Goal: Book appointment/travel/reservation

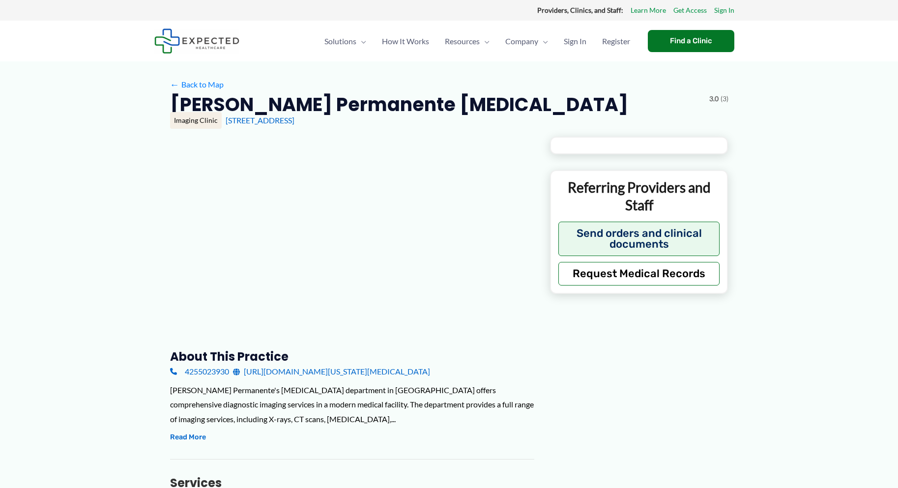
type input "**********"
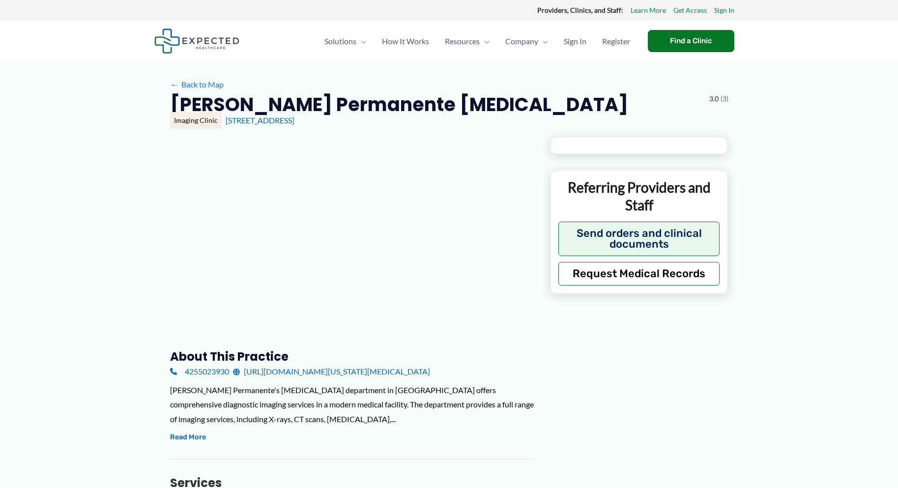
type input "**********"
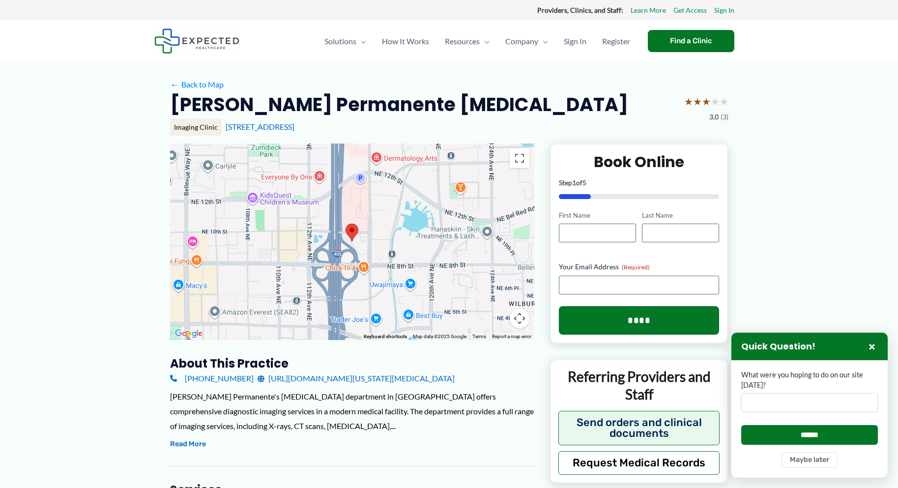
click at [342, 257] on div at bounding box center [352, 242] width 364 height 197
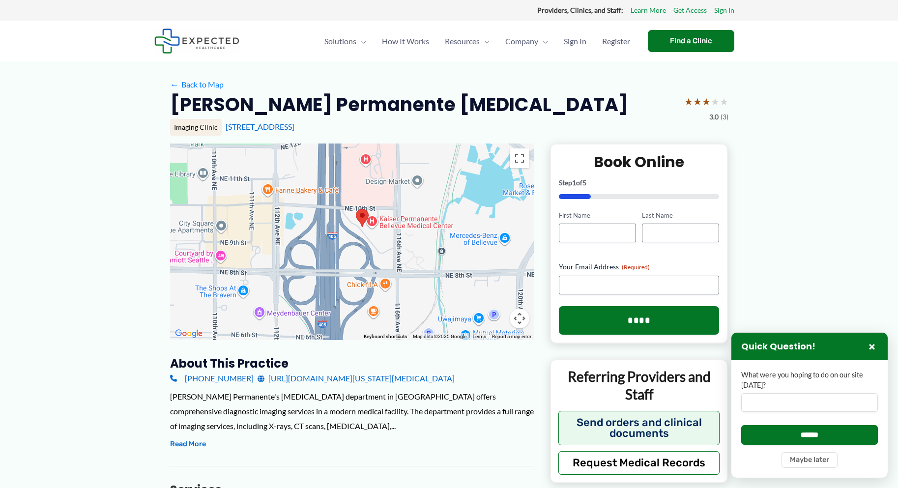
click at [371, 246] on div at bounding box center [352, 242] width 364 height 197
